Goal: Book appointment/travel/reservation

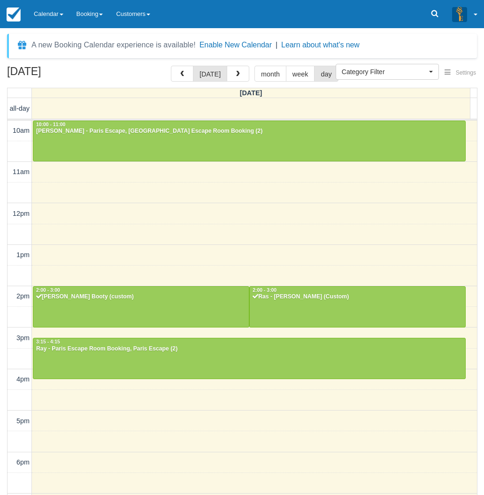
select select
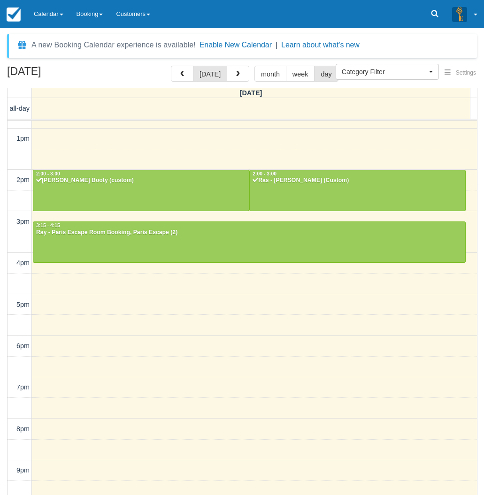
click at [8, 302] on td "5pm" at bounding box center [20, 304] width 24 height 21
click at [44, 8] on link "Calendar" at bounding box center [48, 14] width 43 height 28
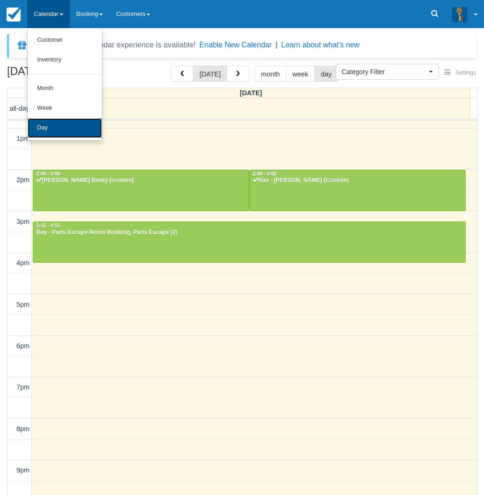
click at [68, 133] on link "Day" at bounding box center [65, 128] width 74 height 20
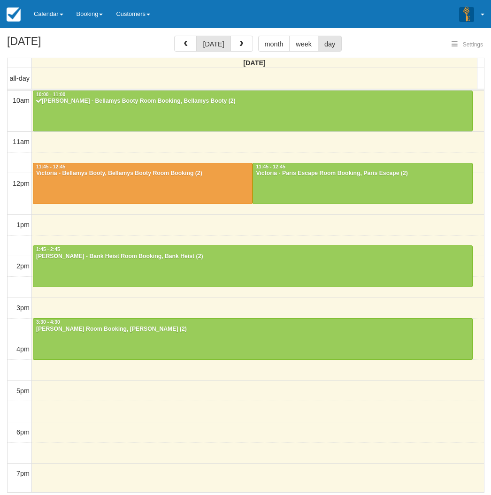
select select
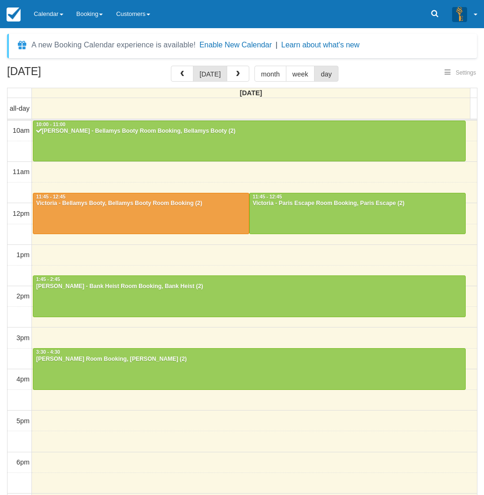
select select
click at [164, 209] on div at bounding box center [140, 213] width 215 height 40
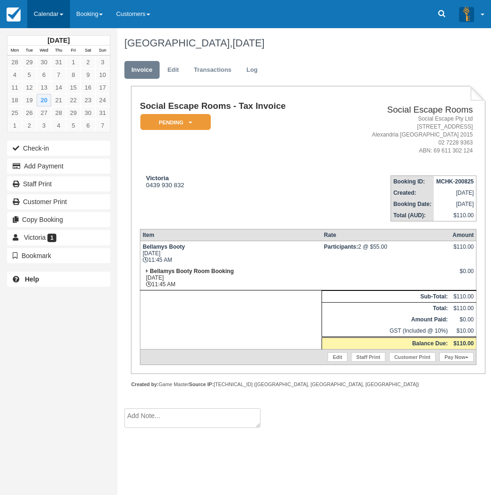
click at [54, 17] on link "Calendar" at bounding box center [48, 14] width 43 height 28
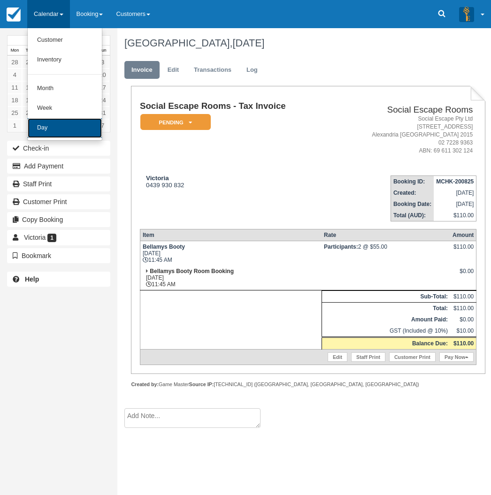
click at [51, 125] on link "Day" at bounding box center [65, 128] width 74 height 20
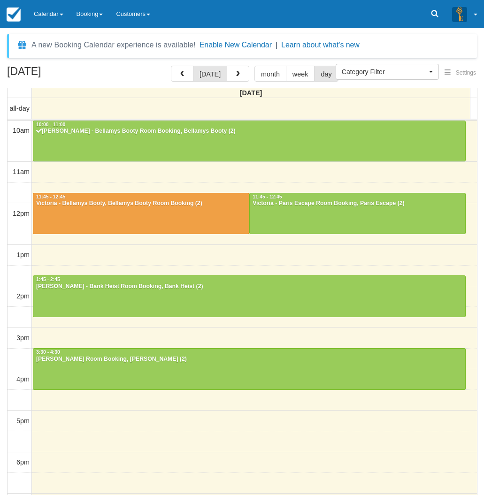
select select
